Goal: Transaction & Acquisition: Book appointment/travel/reservation

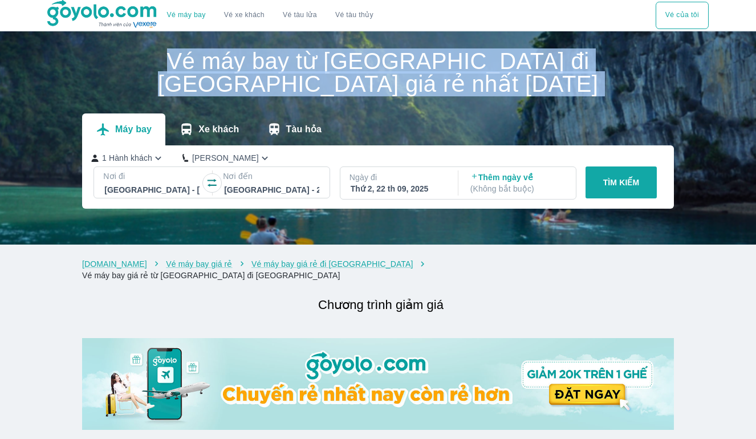
click at [421, 75] on h1 "Vé máy bay từ [GEOGRAPHIC_DATA] đi [GEOGRAPHIC_DATA] giá rẻ nhất [DATE]" at bounding box center [378, 73] width 592 height 46
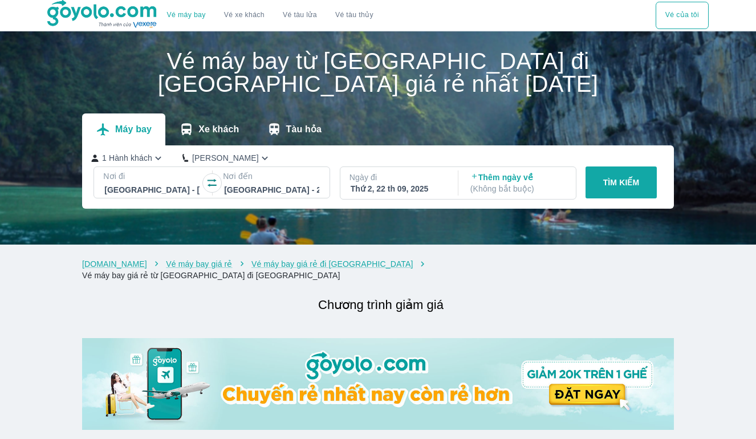
click at [421, 75] on h1 "Vé máy bay từ [GEOGRAPHIC_DATA] đi [GEOGRAPHIC_DATA] giá rẻ nhất [DATE]" at bounding box center [378, 73] width 592 height 46
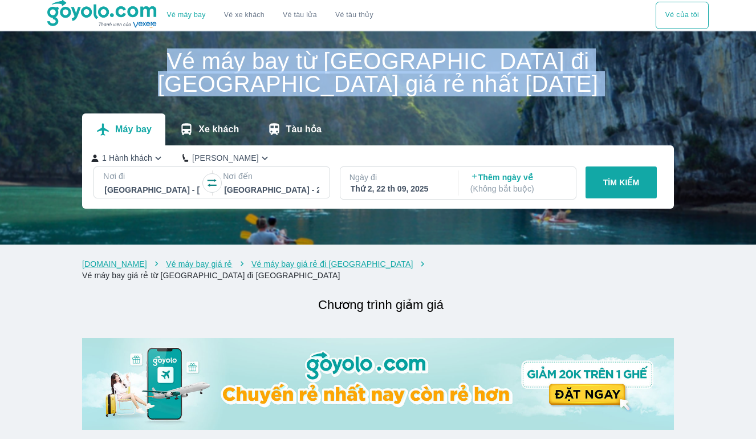
click at [483, 72] on h1 "Vé máy bay từ [GEOGRAPHIC_DATA] đi [GEOGRAPHIC_DATA] giá rẻ nhất [DATE]" at bounding box center [378, 73] width 592 height 46
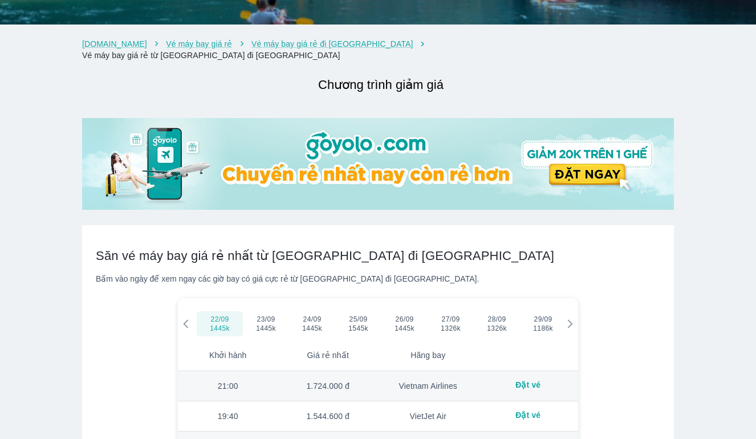
scroll to position [309, 0]
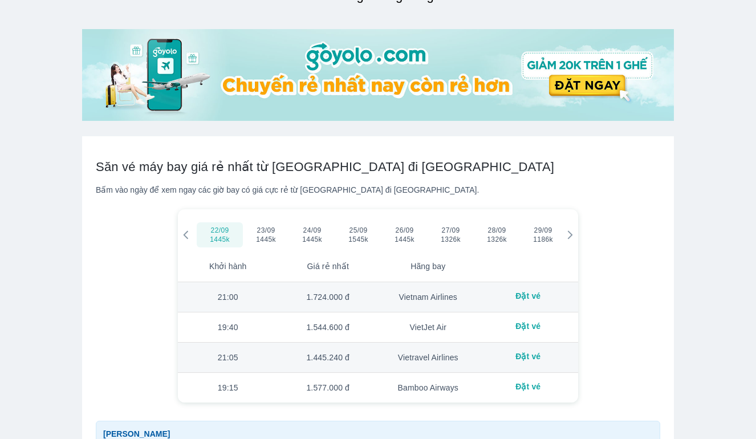
click at [230, 159] on h2 "Săn vé máy bay giá rẻ nhất từ [GEOGRAPHIC_DATA] đi [GEOGRAPHIC_DATA]" at bounding box center [378, 167] width 564 height 16
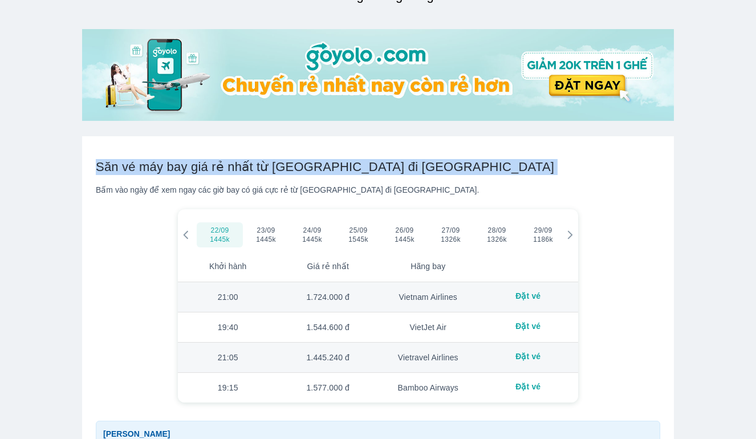
click at [283, 159] on h2 "Săn vé máy bay giá rẻ nhất từ [GEOGRAPHIC_DATA] đi [GEOGRAPHIC_DATA]" at bounding box center [378, 167] width 564 height 16
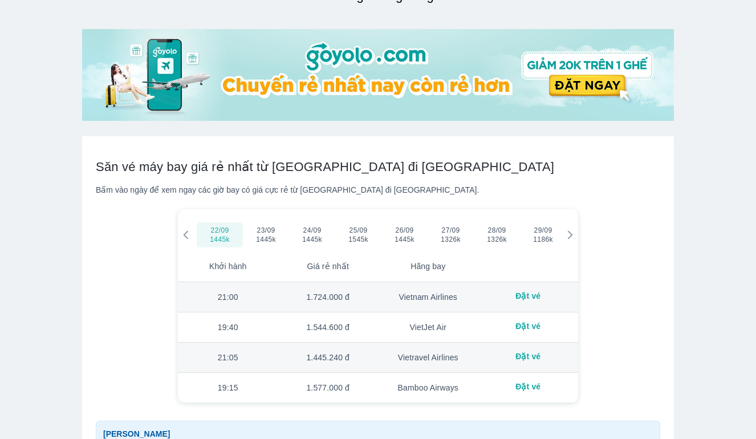
click at [283, 159] on h2 "Săn vé máy bay giá rẻ nhất từ [GEOGRAPHIC_DATA] đi [GEOGRAPHIC_DATA]" at bounding box center [378, 167] width 564 height 16
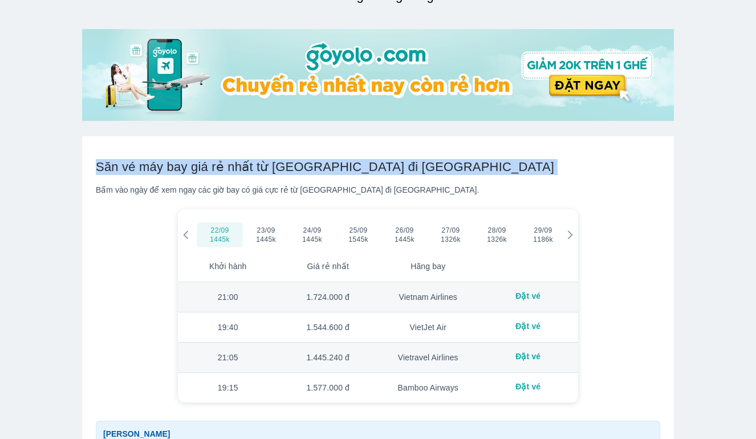
click at [283, 159] on h2 "Săn vé máy bay giá rẻ nhất từ [GEOGRAPHIC_DATA] đi [GEOGRAPHIC_DATA]" at bounding box center [378, 167] width 564 height 16
click at [128, 184] on div "Bấm vào ngày để xem ngay các giờ bay có giá cực rẻ từ [GEOGRAPHIC_DATA] đi [GEO…" at bounding box center [378, 189] width 564 height 11
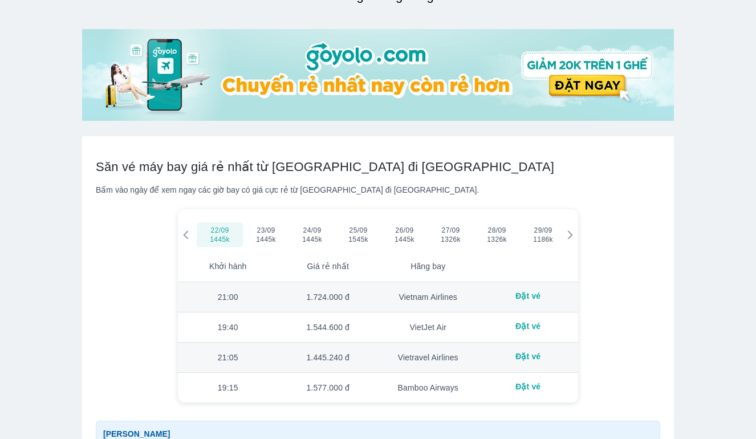
click at [128, 184] on div "Bấm vào ngày để xem ngay các giờ bay có giá cực rẻ từ [GEOGRAPHIC_DATA] đi [GEO…" at bounding box center [378, 189] width 564 height 11
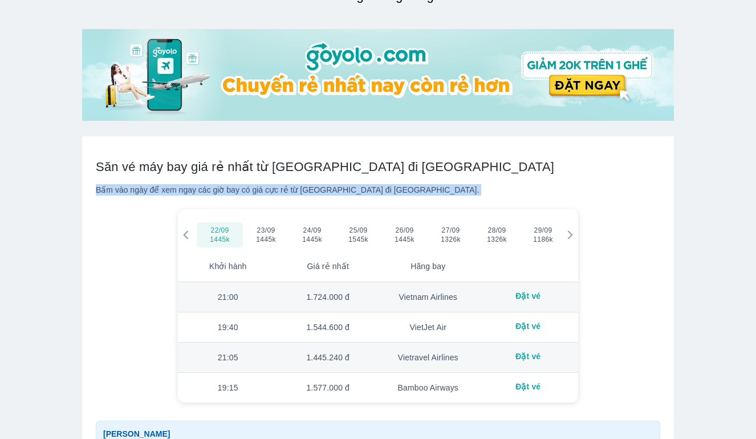
click at [108, 224] on div "22/09 1445k 23/09 1445k 24/09 1445k 25/09 1545k 26/09 1445k 27/09 1326k 28/09 1…" at bounding box center [378, 306] width 564 height 212
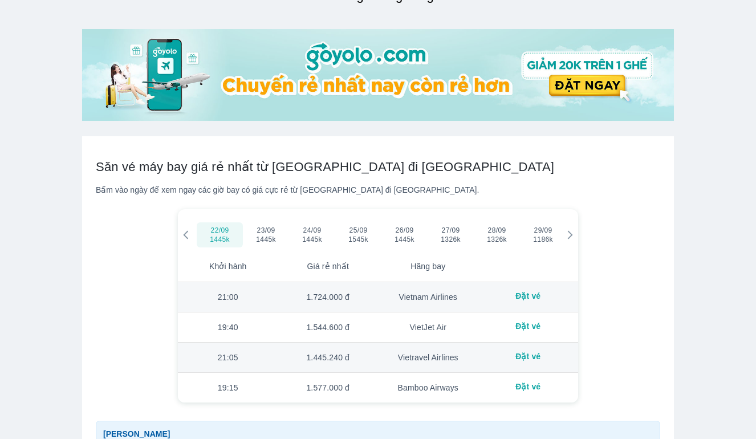
click at [568, 230] on icon at bounding box center [570, 235] width 10 height 10
click at [279, 159] on h2 "Săn vé máy bay giá rẻ nhất từ [GEOGRAPHIC_DATA] đi [GEOGRAPHIC_DATA]" at bounding box center [378, 167] width 564 height 16
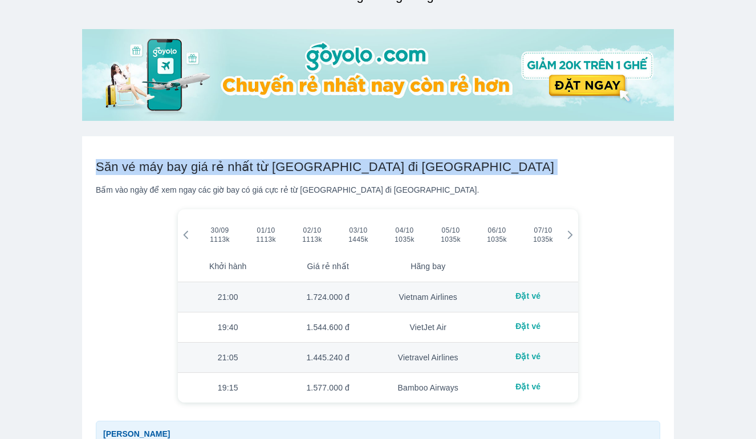
click at [286, 184] on div "Bấm vào ngày để xem ngay các giờ bay có giá cực rẻ từ [GEOGRAPHIC_DATA] đi [GEO…" at bounding box center [378, 189] width 564 height 11
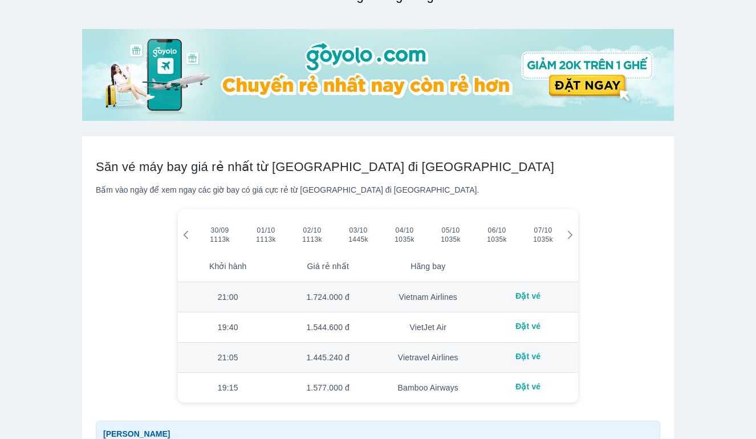
click at [286, 184] on div "Bấm vào ngày để xem ngay các giờ bay có giá cực rẻ từ [GEOGRAPHIC_DATA] đi [GEO…" at bounding box center [378, 189] width 564 height 11
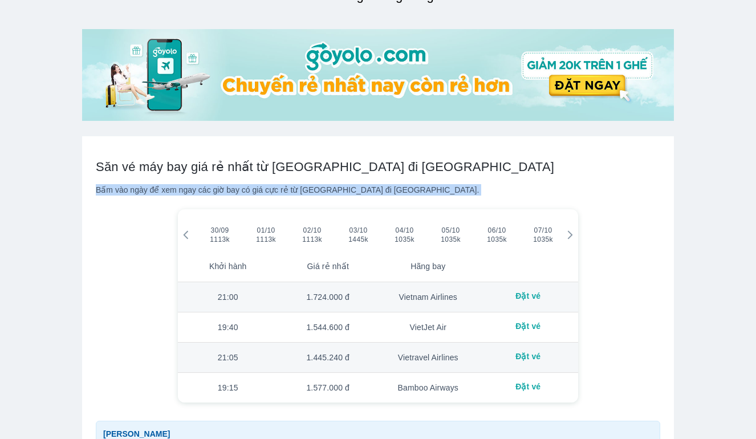
click at [362, 155] on div "Săn vé máy bay giá rẻ nhất từ [GEOGRAPHIC_DATA] đi [GEOGRAPHIC_DATA] vào ngày đ…" at bounding box center [378, 315] width 564 height 320
